Goal: Task Accomplishment & Management: Use online tool/utility

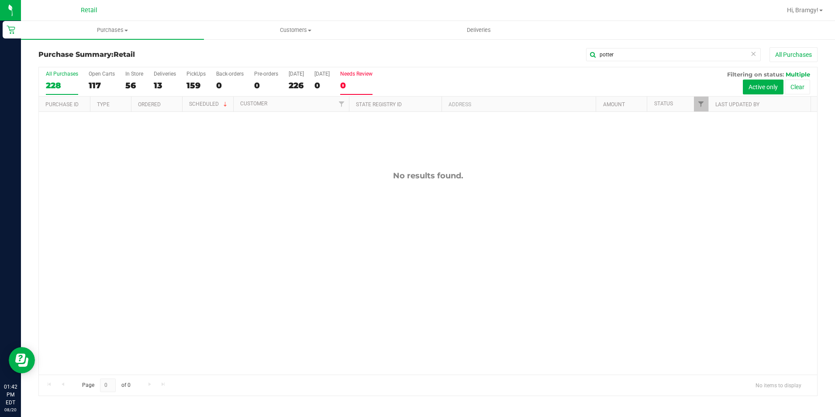
drag, startPoint x: 626, startPoint y: 54, endPoint x: 363, endPoint y: 73, distance: 264.1
click at [402, 65] on div "Purchase Summary: Retail potter All Purchases" at bounding box center [427, 56] width 779 height 19
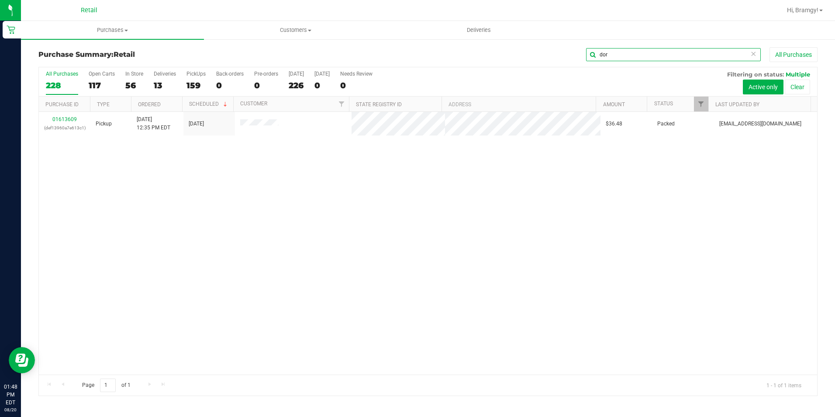
type input "dor"
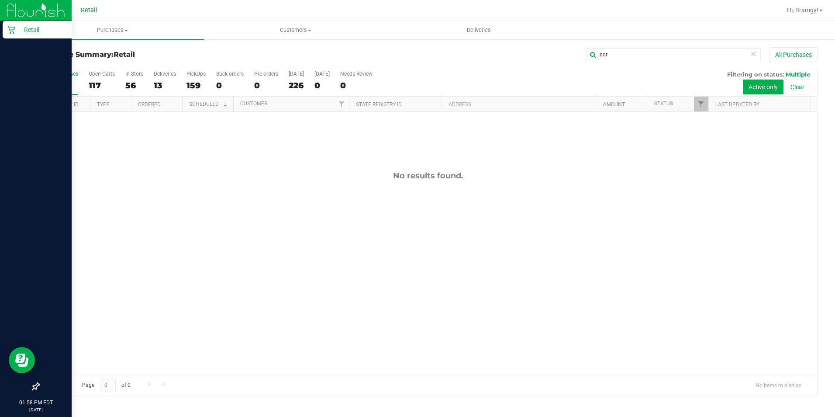
click at [10, 30] on icon at bounding box center [11, 30] width 8 height 8
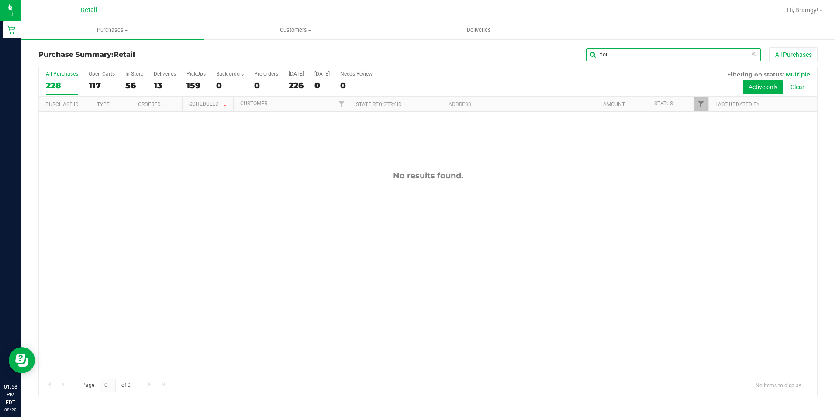
click at [693, 49] on input "dor" at bounding box center [673, 54] width 175 height 13
drag, startPoint x: 637, startPoint y: 58, endPoint x: 463, endPoint y: 67, distance: 173.6
click at [480, 72] on div "Purchase Summary: Retail dor All Purchases All Purchases 228 Open Carts 117 In …" at bounding box center [427, 221] width 779 height 348
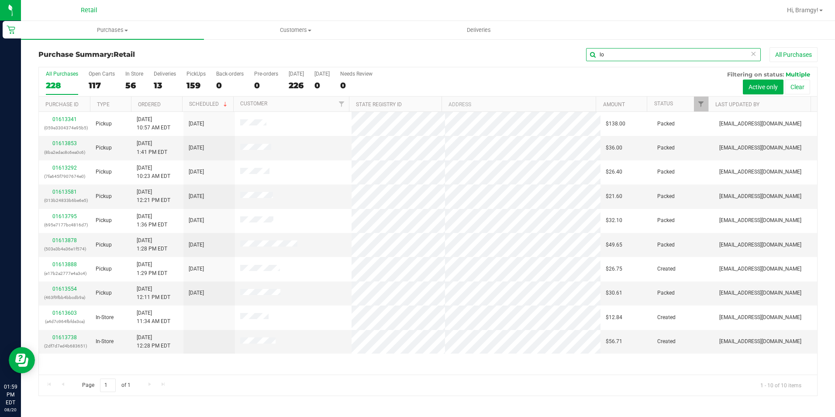
type input "lo"
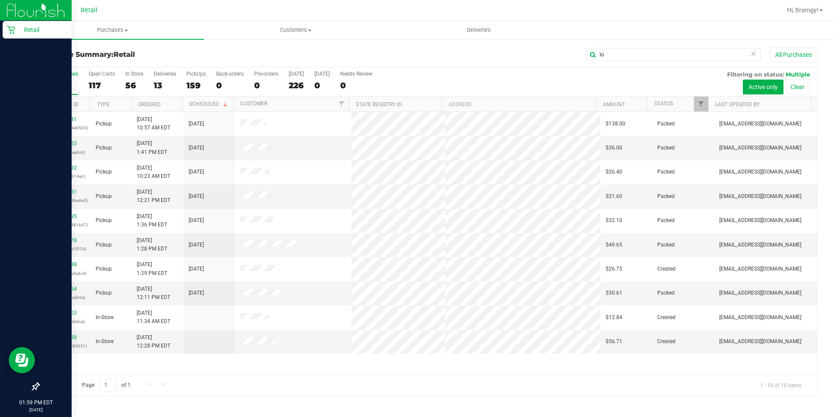
click at [6, 30] on div "Retail" at bounding box center [37, 29] width 69 height 17
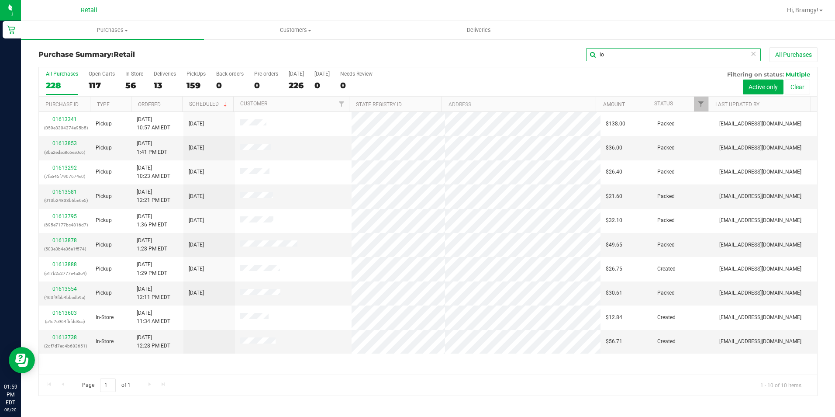
drag, startPoint x: 675, startPoint y: 58, endPoint x: 482, endPoint y: 51, distance: 192.7
click at [531, 66] on div "Purchase Summary: Retail lo All Purchases" at bounding box center [427, 56] width 779 height 19
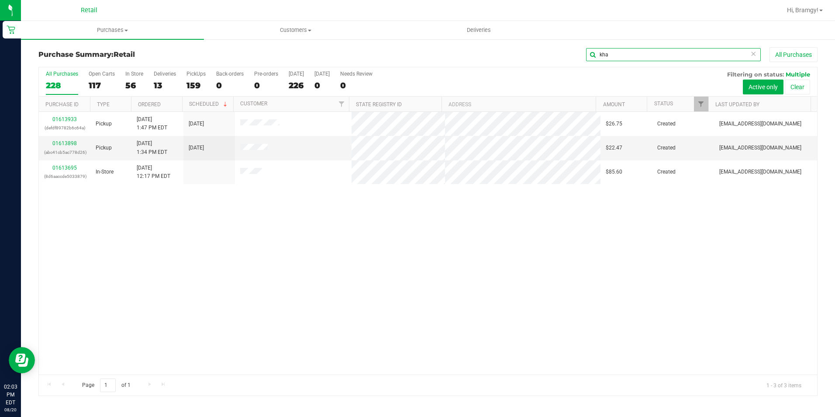
type input "kha"
drag, startPoint x: 632, startPoint y: 52, endPoint x: 535, endPoint y: 58, distance: 98.0
click at [535, 58] on div "kha All Purchases" at bounding box center [557, 54] width 519 height 15
type input "[PERSON_NAME]"
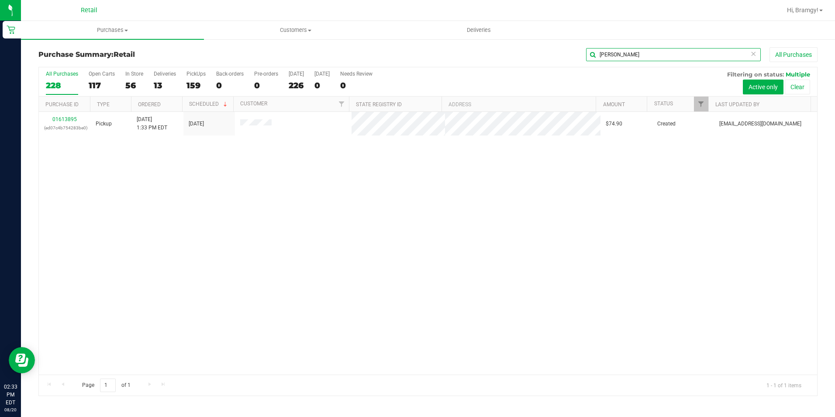
drag, startPoint x: 635, startPoint y: 54, endPoint x: 540, endPoint y: 39, distance: 95.6
click at [552, 53] on div "[PERSON_NAME] All Purchases" at bounding box center [557, 54] width 519 height 15
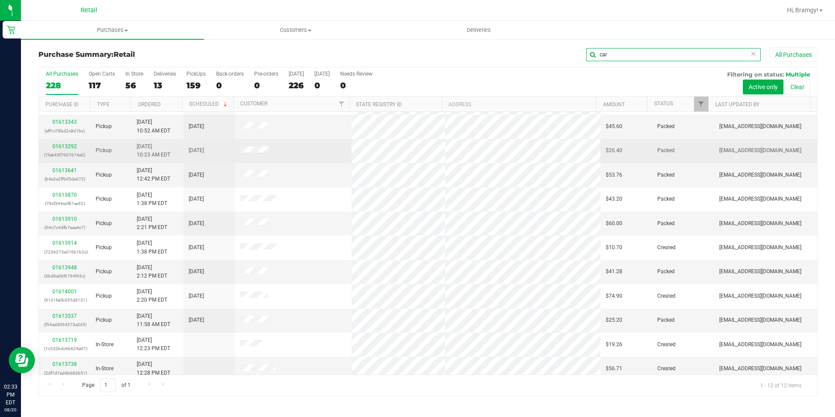
scroll to position [28, 0]
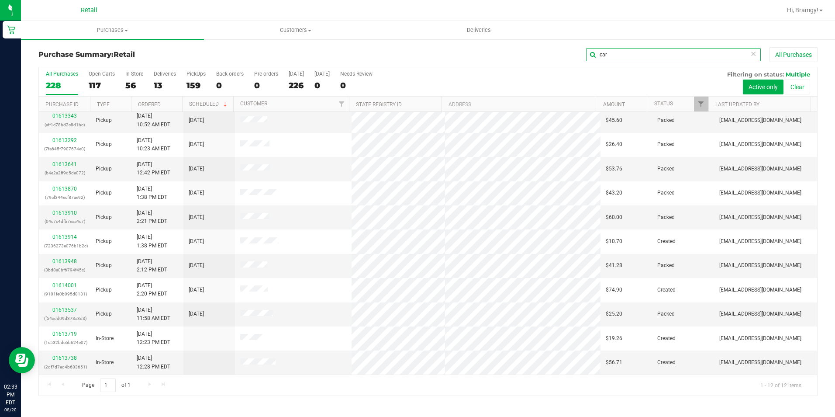
click at [612, 52] on input "car" at bounding box center [673, 54] width 175 height 13
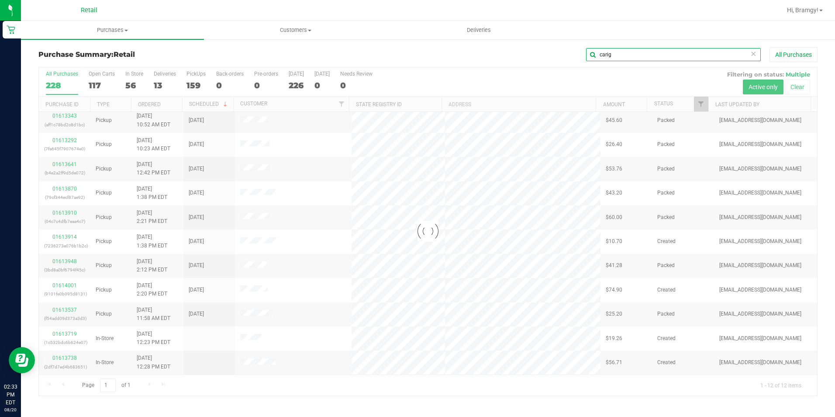
scroll to position [0, 0]
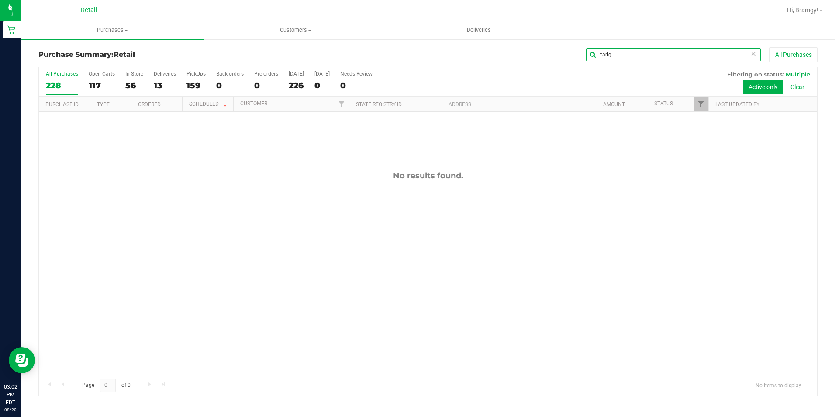
drag, startPoint x: 642, startPoint y: 59, endPoint x: 525, endPoint y: 45, distance: 117.4
click at [542, 57] on div "carig All Purchases" at bounding box center [557, 54] width 519 height 15
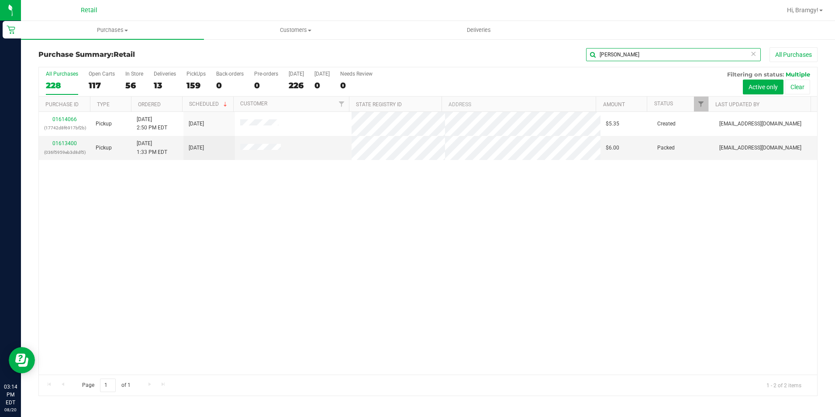
drag, startPoint x: 638, startPoint y: 59, endPoint x: 481, endPoint y: 50, distance: 157.9
click at [507, 50] on div "[PERSON_NAME] All Purchases" at bounding box center [557, 54] width 519 height 15
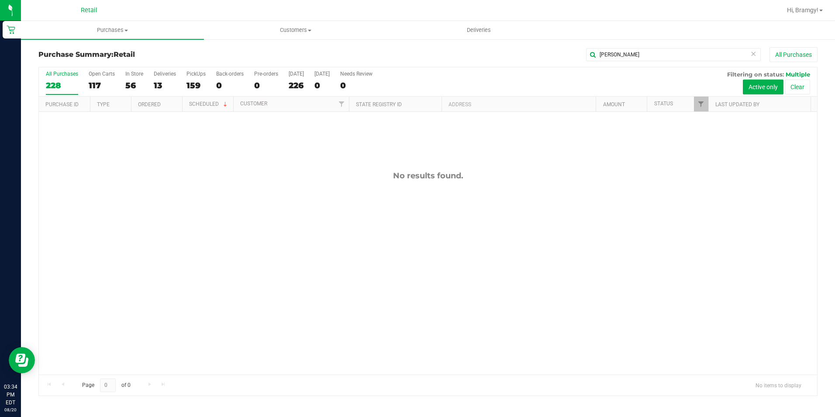
click at [648, 43] on div "Purchase Summary: Retail [PERSON_NAME] All Purchases All Purchases 228 Open Car…" at bounding box center [428, 221] width 814 height 366
drag, startPoint x: 638, startPoint y: 56, endPoint x: 455, endPoint y: 56, distance: 183.4
click at [459, 56] on div "[PERSON_NAME] All Purchases" at bounding box center [557, 54] width 519 height 15
type input "[PERSON_NAME]"
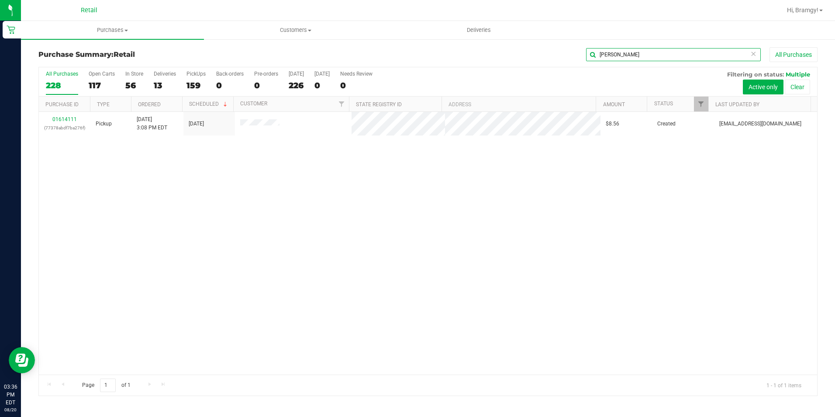
drag, startPoint x: 622, startPoint y: 55, endPoint x: 493, endPoint y: 66, distance: 129.8
click at [494, 65] on div "Purchase Summary: Retail [GEOGRAPHIC_DATA] All Purchases" at bounding box center [427, 56] width 779 height 19
type input "[PERSON_NAME]"
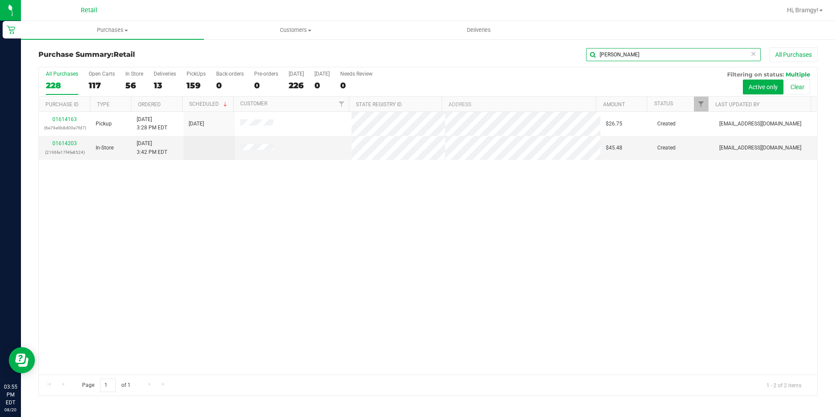
drag, startPoint x: 649, startPoint y: 51, endPoint x: 552, endPoint y: 51, distance: 97.4
click at [593, 51] on input "[PERSON_NAME]" at bounding box center [673, 54] width 175 height 13
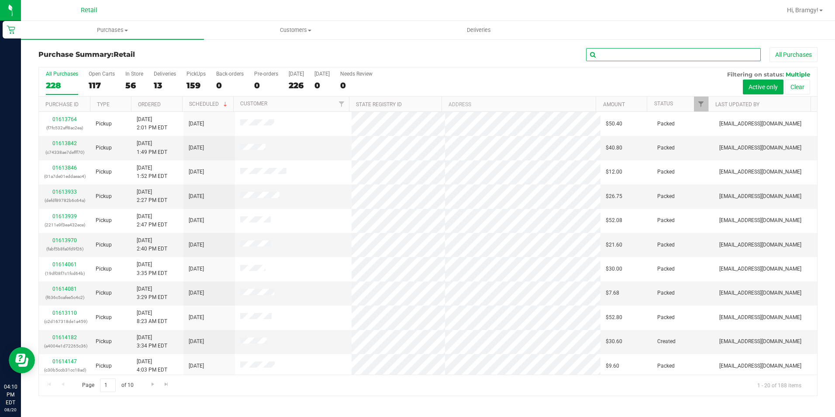
click at [637, 52] on input "text" at bounding box center [673, 54] width 175 height 13
type input "[PERSON_NAME]"
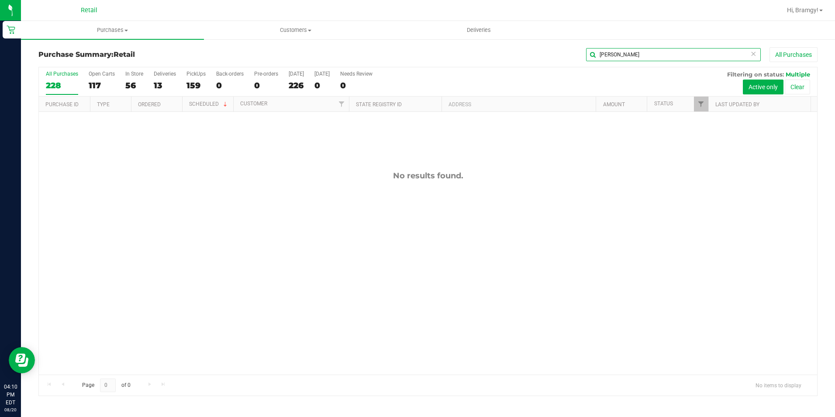
drag, startPoint x: 668, startPoint y: 50, endPoint x: 490, endPoint y: 69, distance: 178.8
click at [508, 69] on div "Purchase Summary: Retail [PERSON_NAME] All Purchases All Purchases 228 Open Car…" at bounding box center [427, 221] width 779 height 348
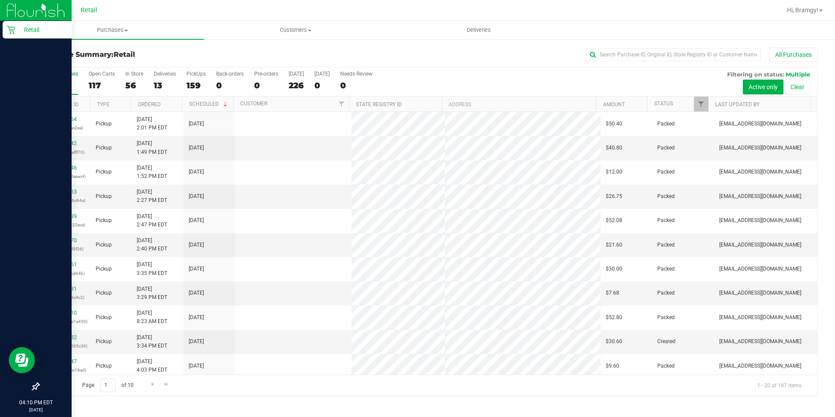
click at [11, 25] on div "Retail" at bounding box center [37, 29] width 69 height 17
click at [10, 25] on div "Retail" at bounding box center [37, 29] width 69 height 17
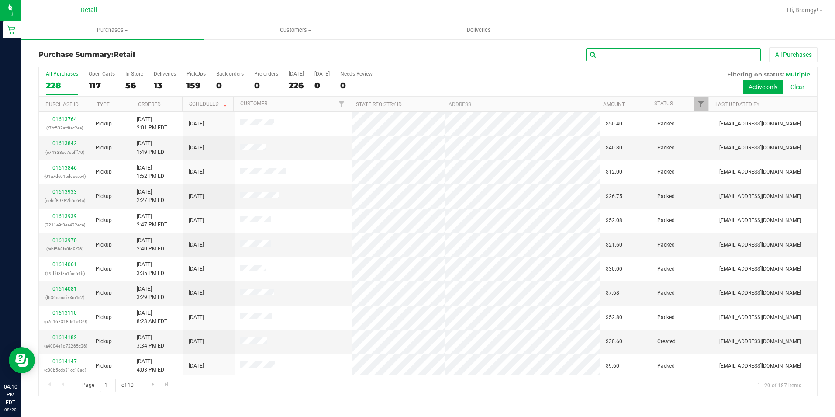
click at [670, 57] on input "text" at bounding box center [673, 54] width 175 height 13
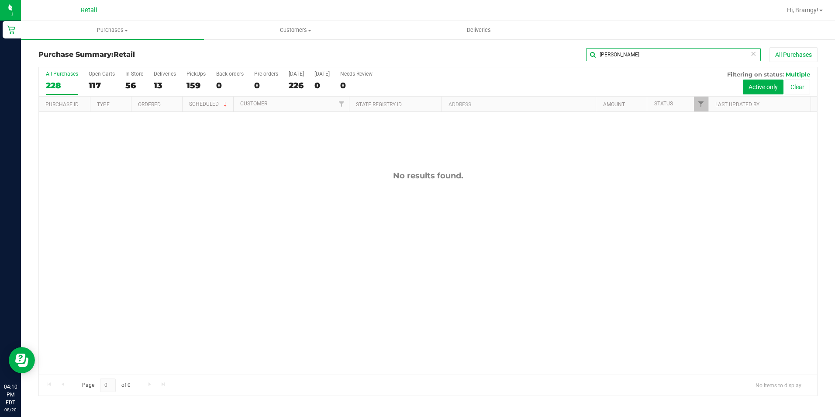
drag, startPoint x: 684, startPoint y: 49, endPoint x: 494, endPoint y: 70, distance: 191.2
click at [499, 70] on div "Purchase Summary: Retail [PERSON_NAME] All Purchases All Purchases 228 Open Car…" at bounding box center [427, 221] width 779 height 348
type input "[PERSON_NAME]"
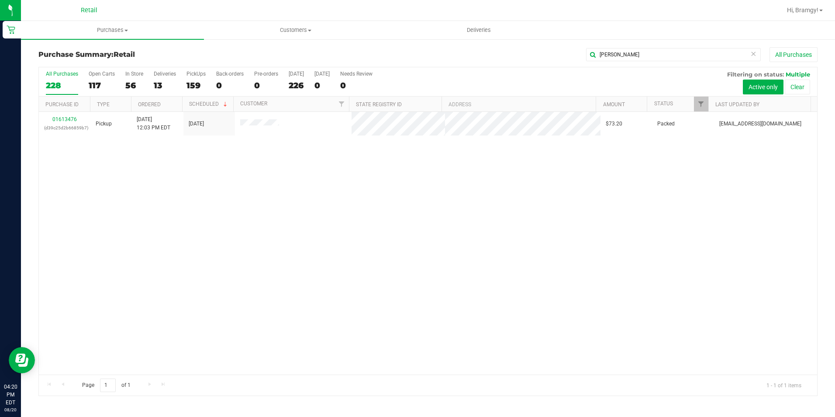
click at [615, 48] on div "[PERSON_NAME] All Purchases" at bounding box center [557, 54] width 519 height 15
drag, startPoint x: 635, startPoint y: 56, endPoint x: 440, endPoint y: 46, distance: 195.9
click at [457, 56] on div "[PERSON_NAME] All Purchases" at bounding box center [557, 54] width 519 height 15
